Goal: Navigation & Orientation: Understand site structure

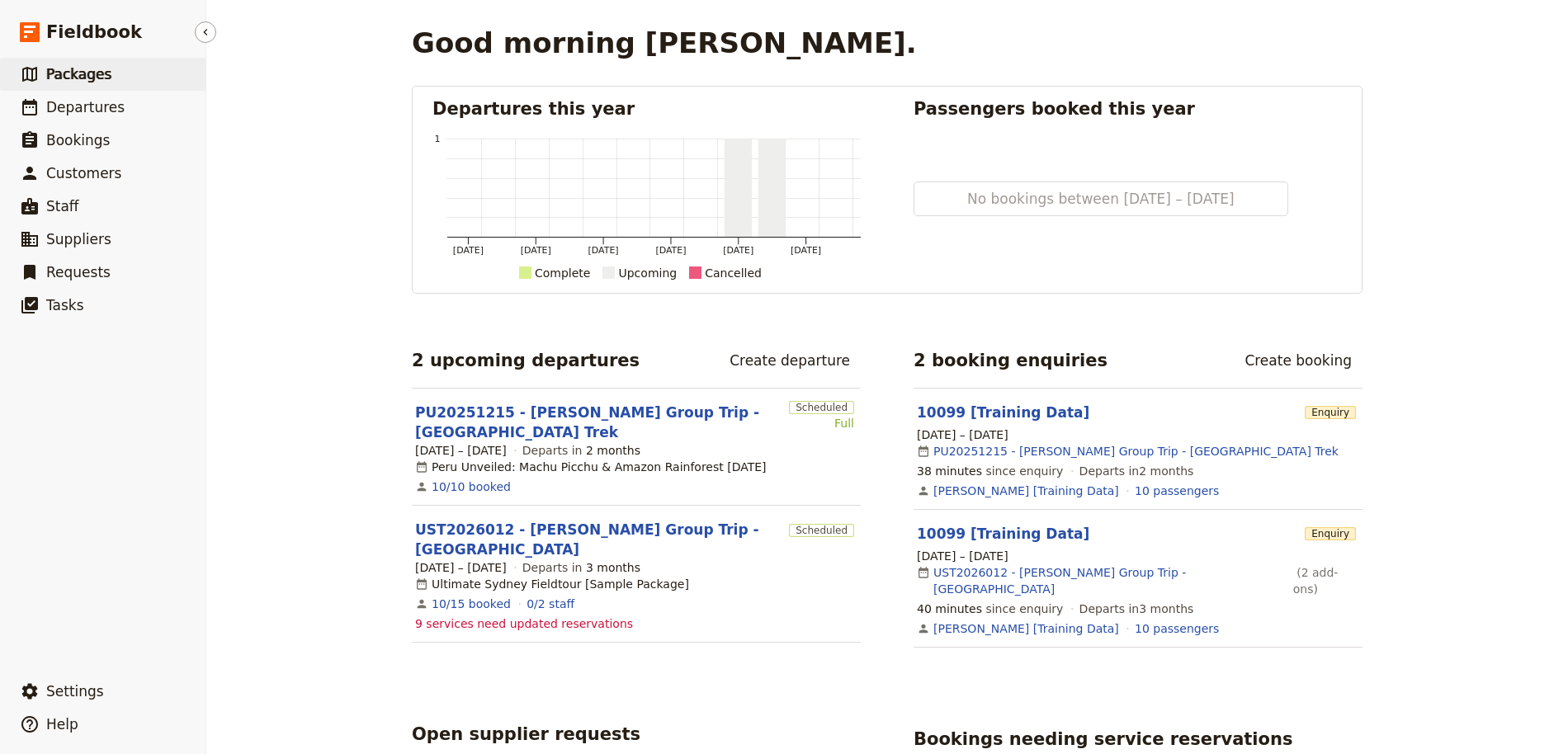
click at [119, 72] on link "​ Packages" at bounding box center [103, 74] width 206 height 33
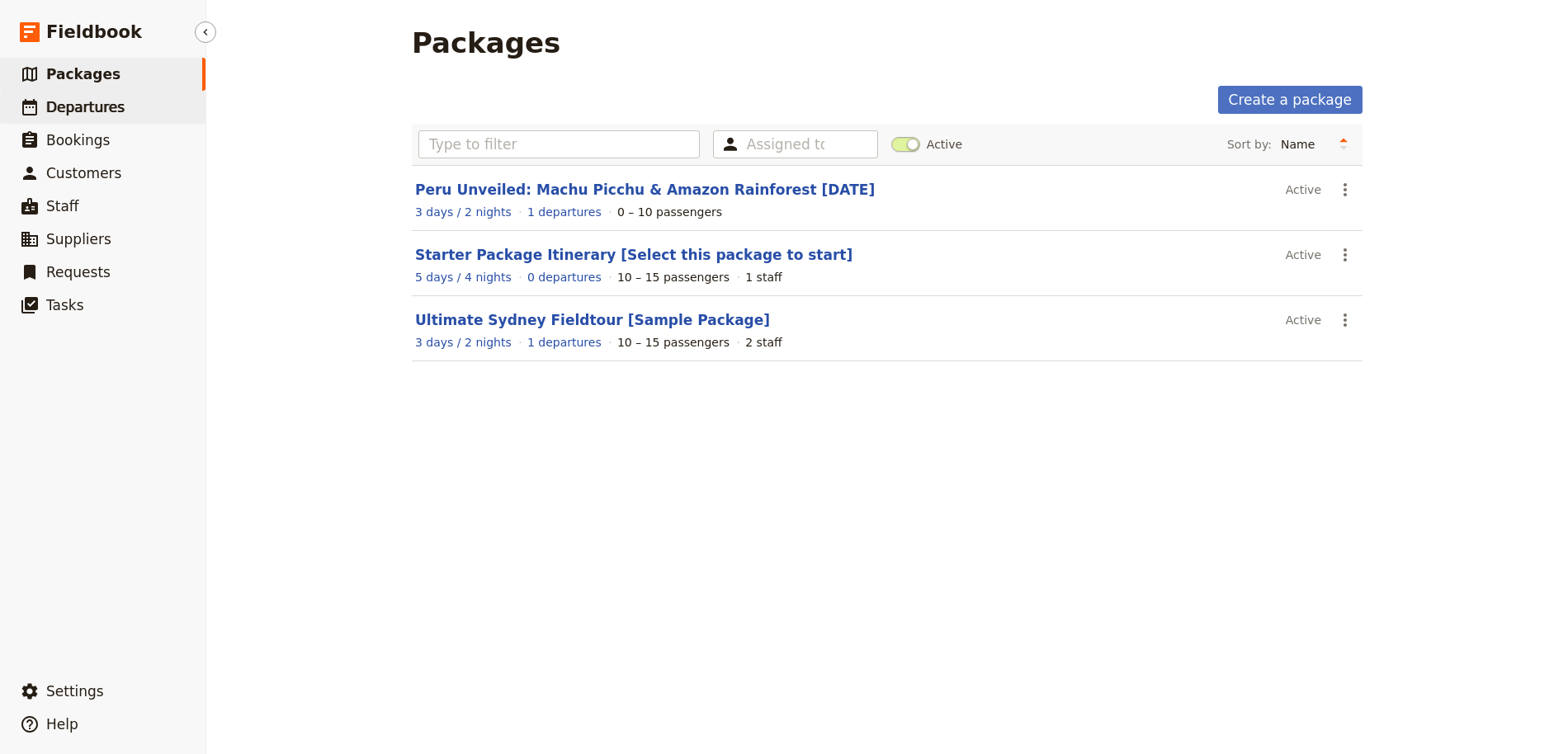
click at [86, 108] on span "Departures" at bounding box center [86, 107] width 78 height 17
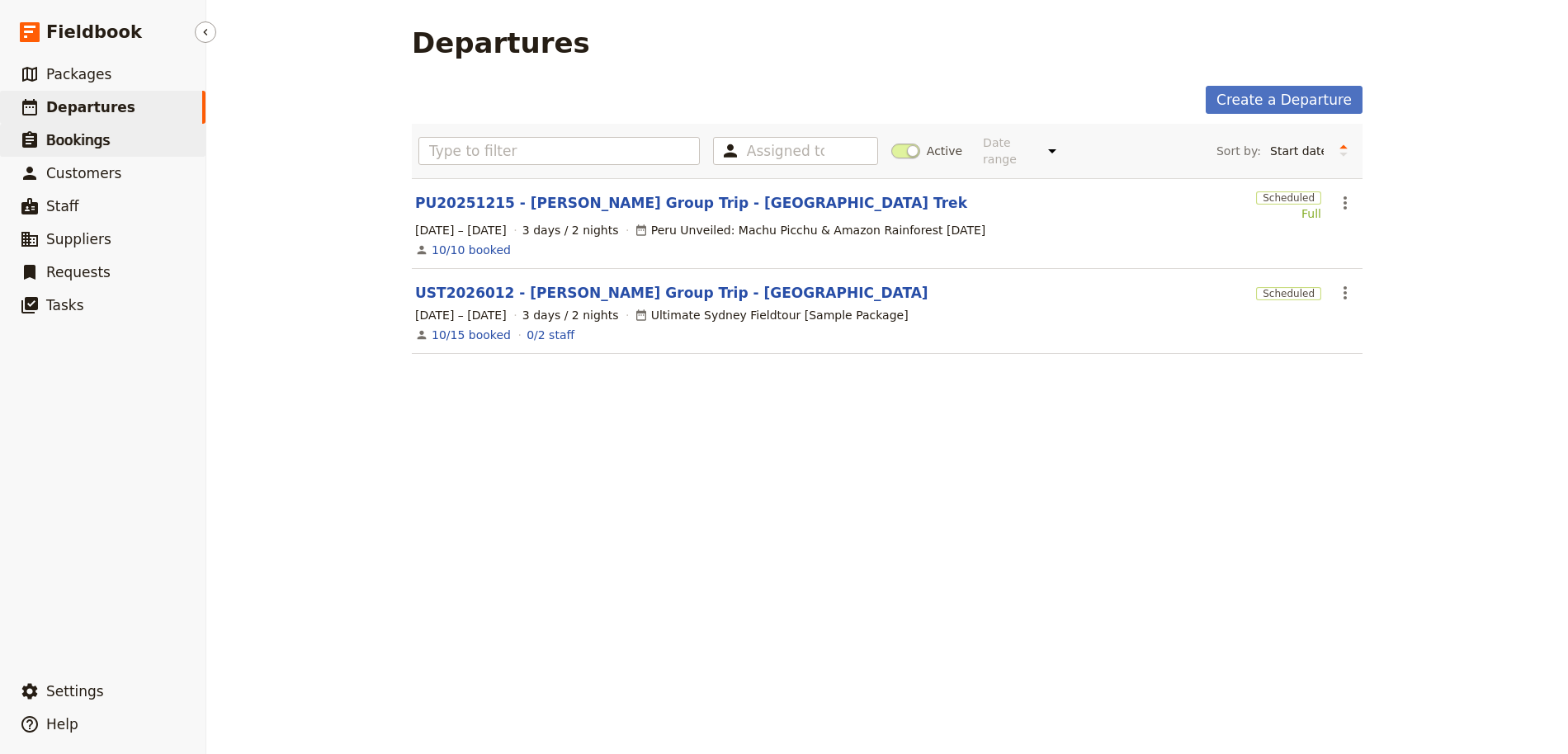
click at [77, 130] on span "Bookings" at bounding box center [78, 140] width 63 height 20
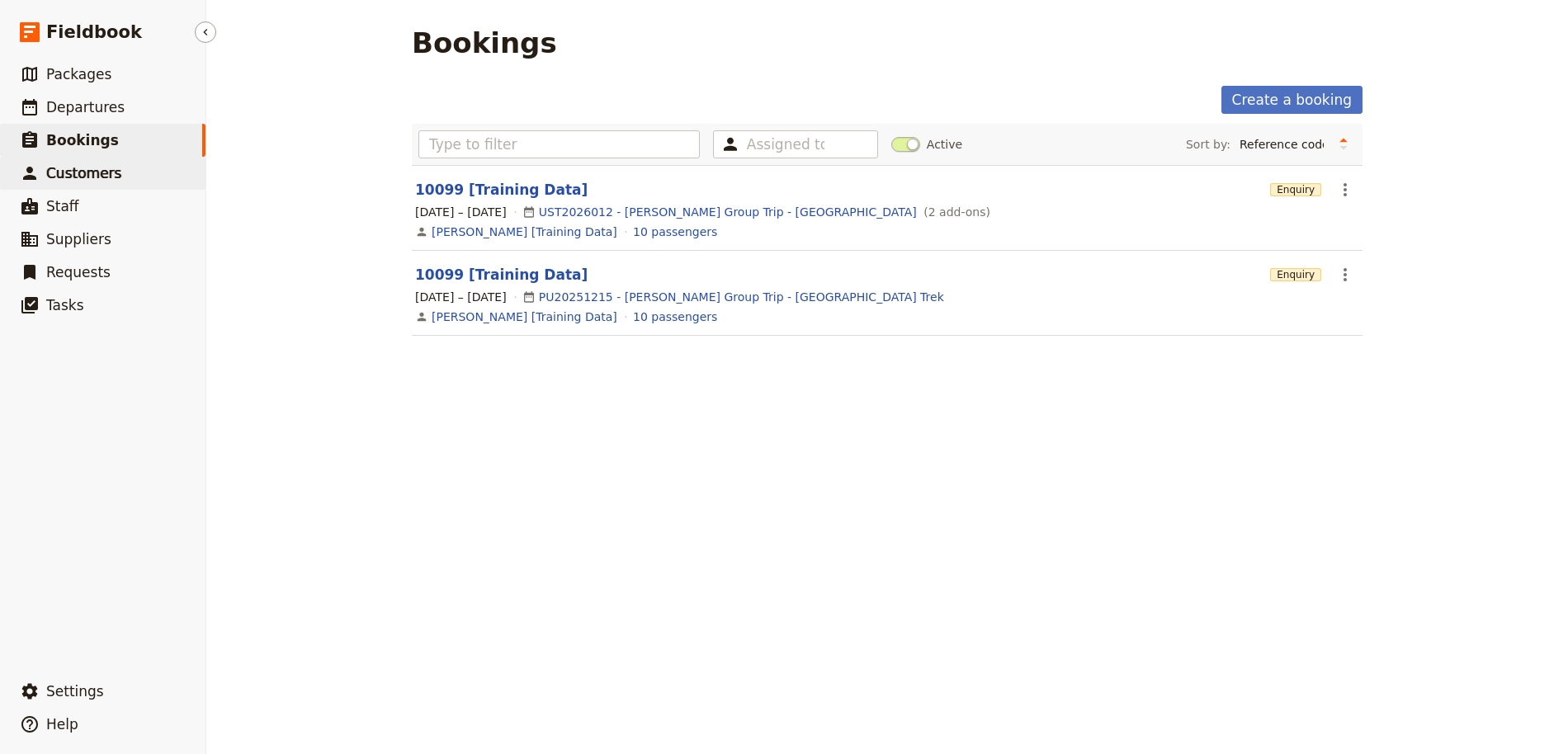
click at [76, 174] on span "Customers" at bounding box center [84, 173] width 75 height 17
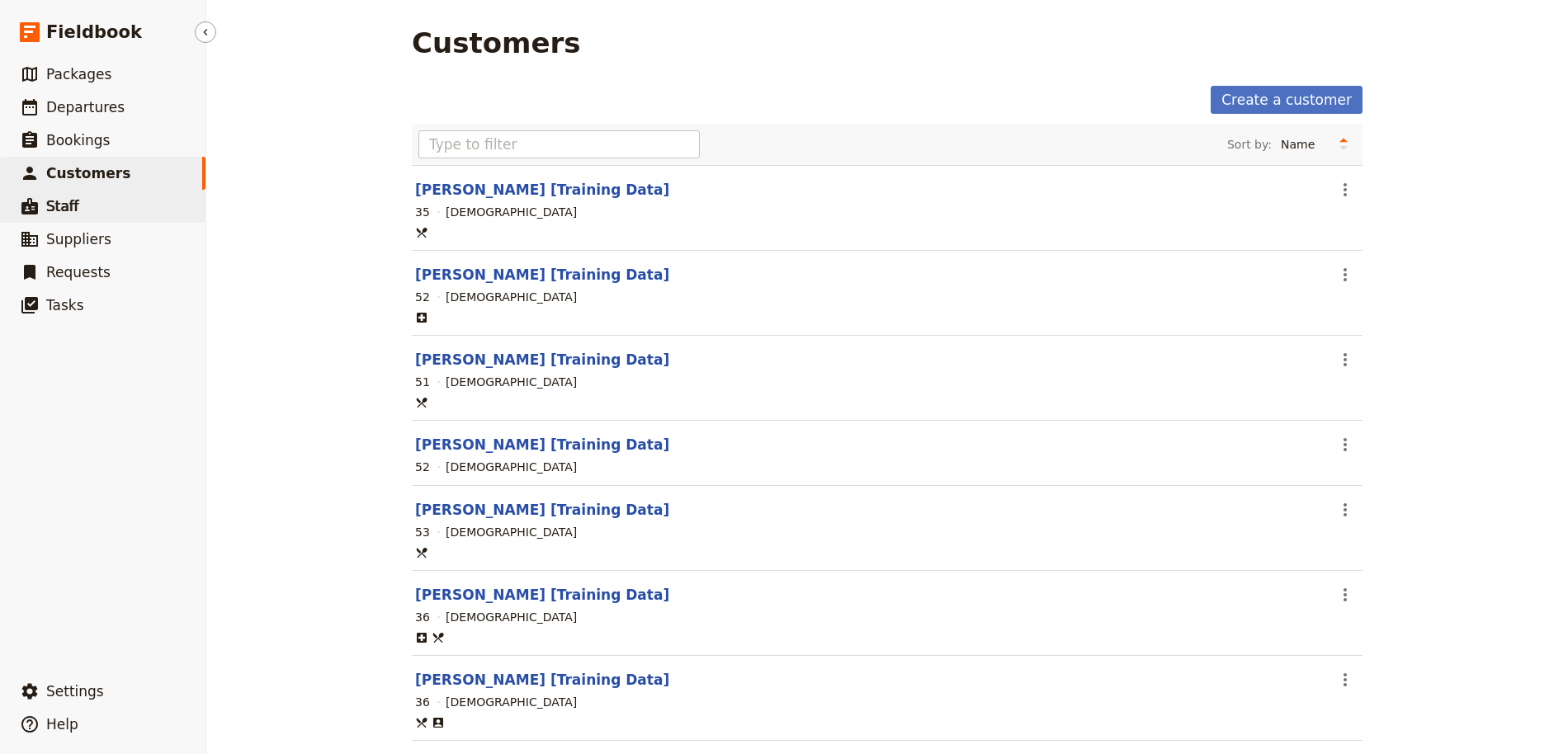
click at [62, 209] on span "Staff" at bounding box center [62, 206] width 33 height 17
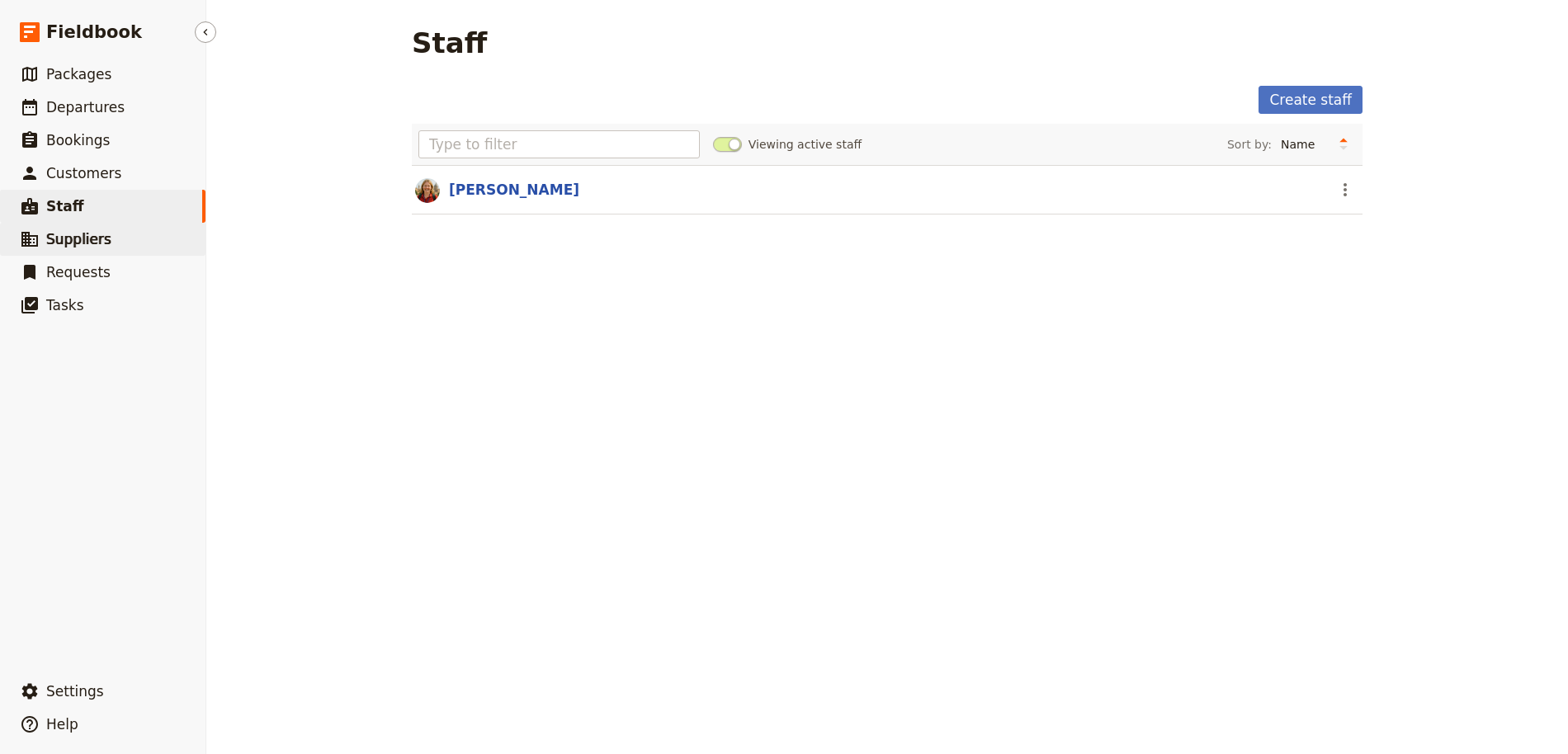
click at [114, 236] on link "​ Suppliers" at bounding box center [103, 239] width 206 height 33
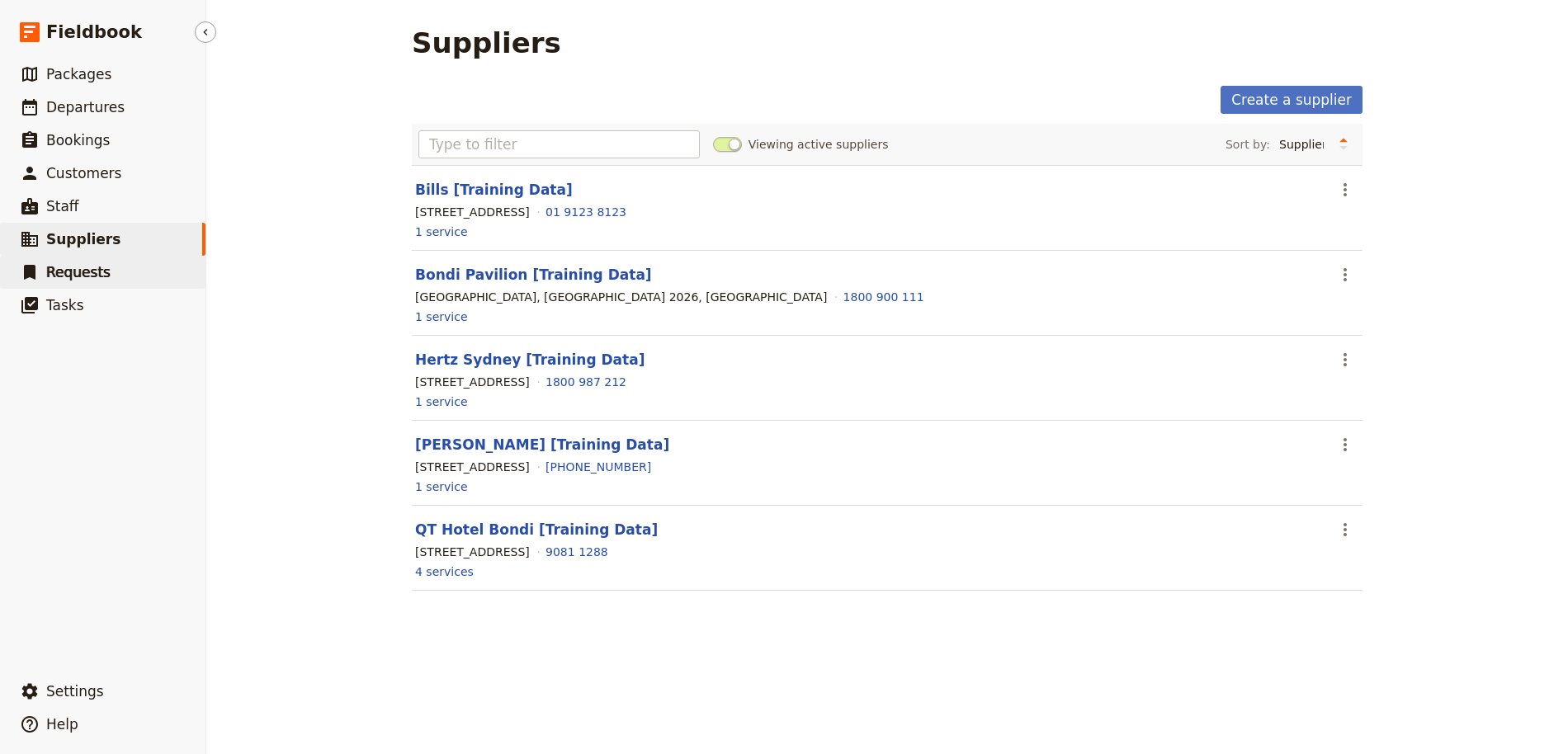
click at [97, 266] on span "Requests" at bounding box center [78, 272] width 64 height 17
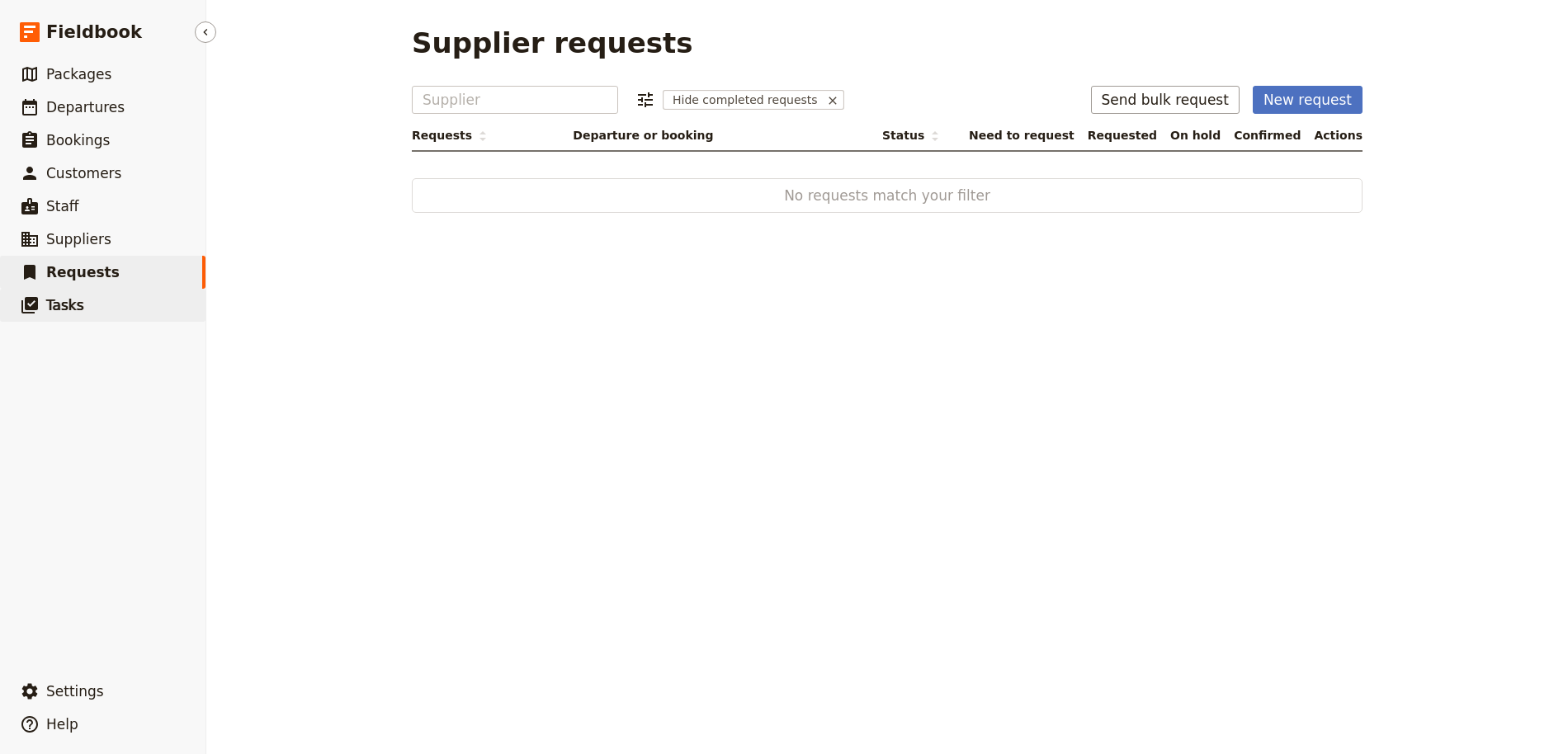
click at [109, 308] on link "​ Tasks" at bounding box center [103, 305] width 206 height 33
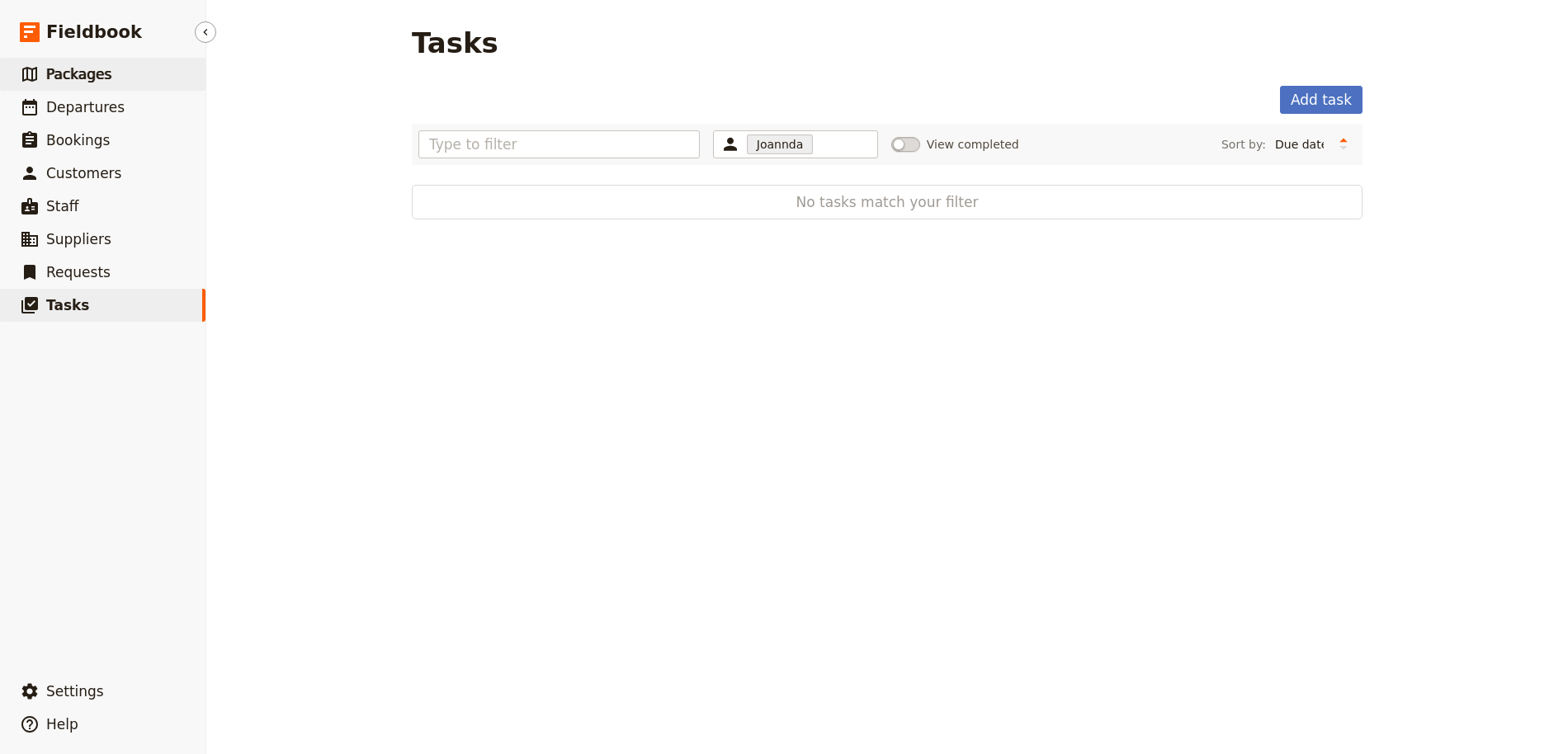
click at [78, 66] on span "Packages" at bounding box center [78, 74] width 65 height 17
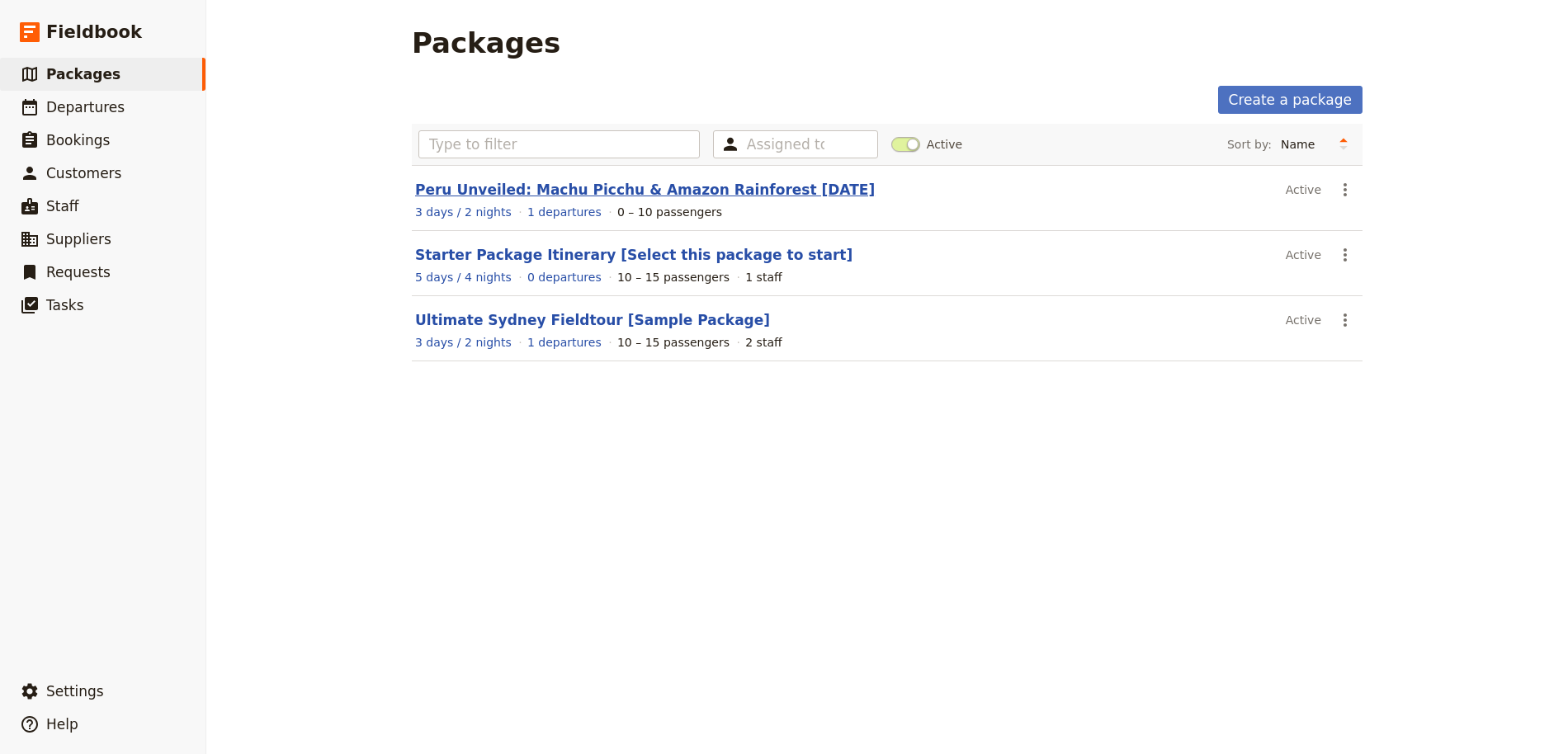
click at [686, 193] on link "Peru Unveiled: Machu Picchu & Amazon Rainforest [DATE]" at bounding box center [645, 190] width 460 height 17
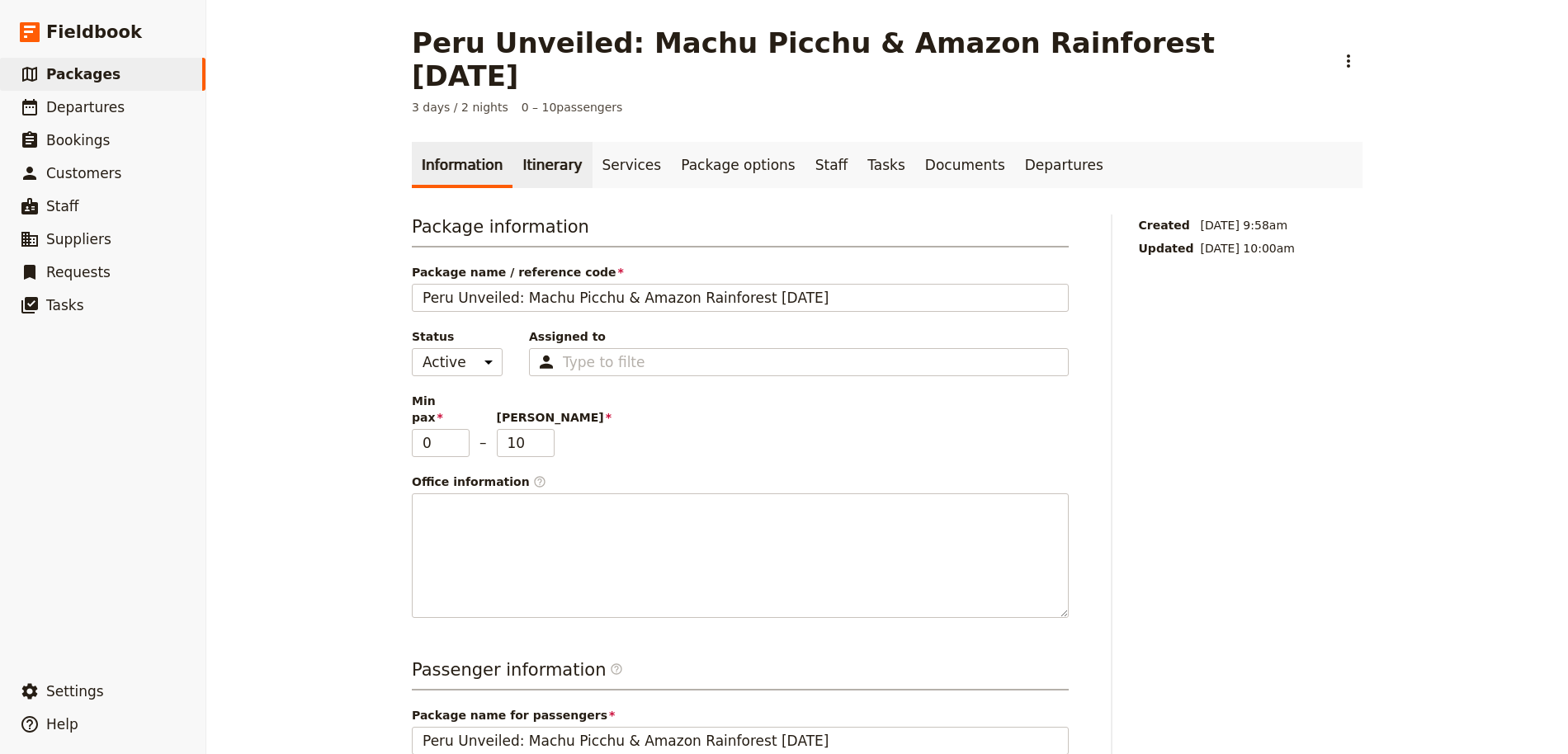
click at [543, 142] on link "Itinerary" at bounding box center [552, 165] width 79 height 46
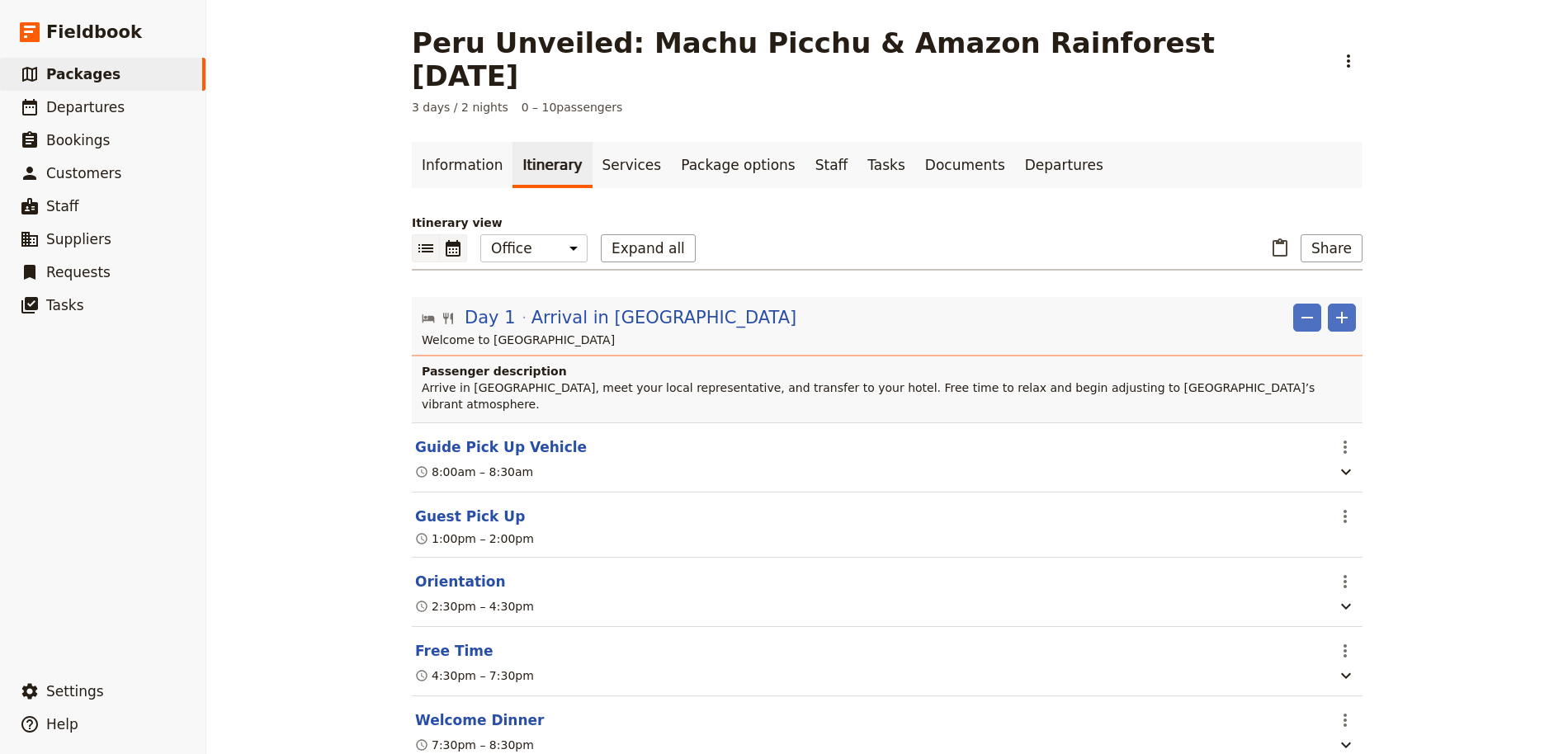
click at [459, 240] on icon "Calendar view" at bounding box center [453, 248] width 15 height 17
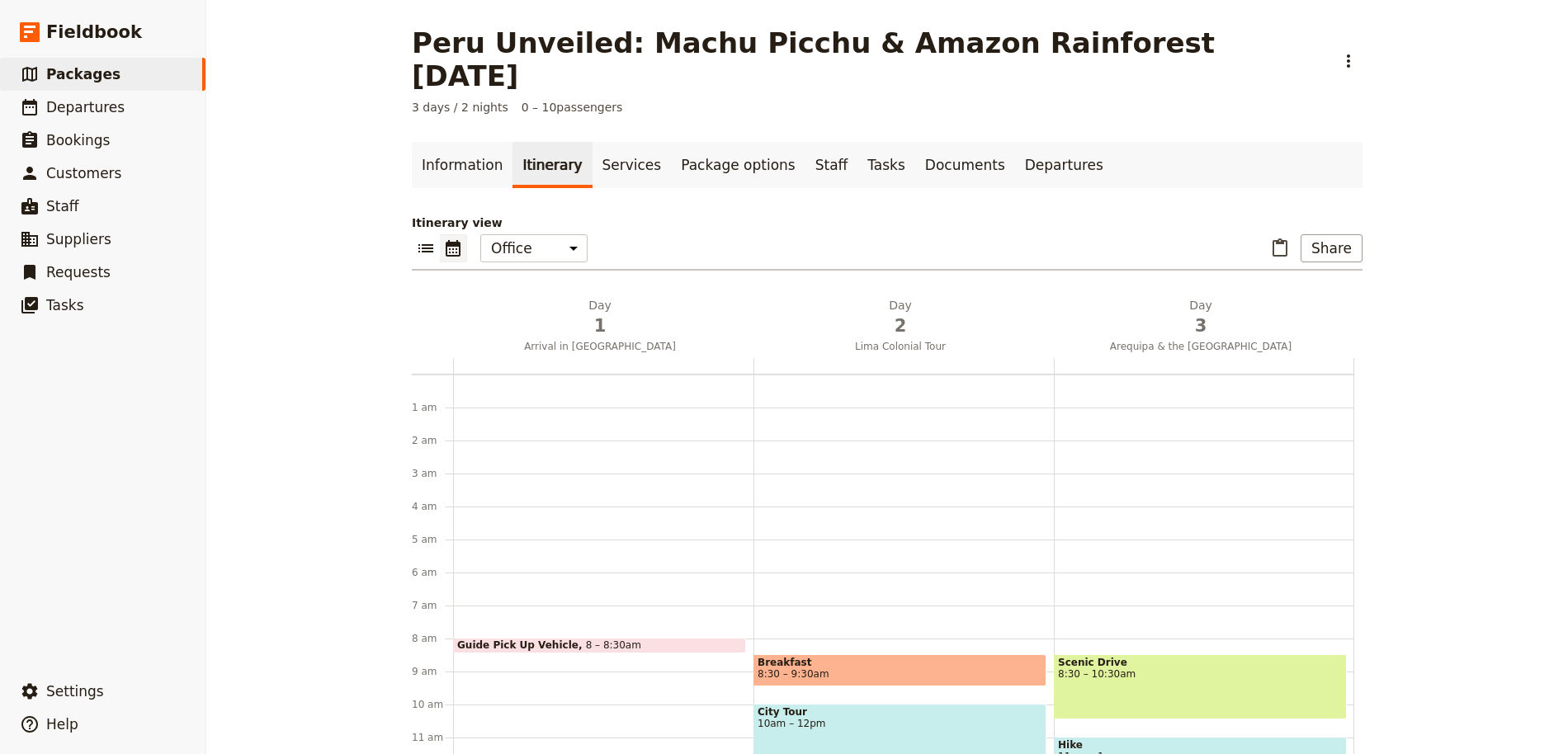
scroll to position [215, 0]
